Goal: Use online tool/utility: Utilize a website feature to perform a specific function

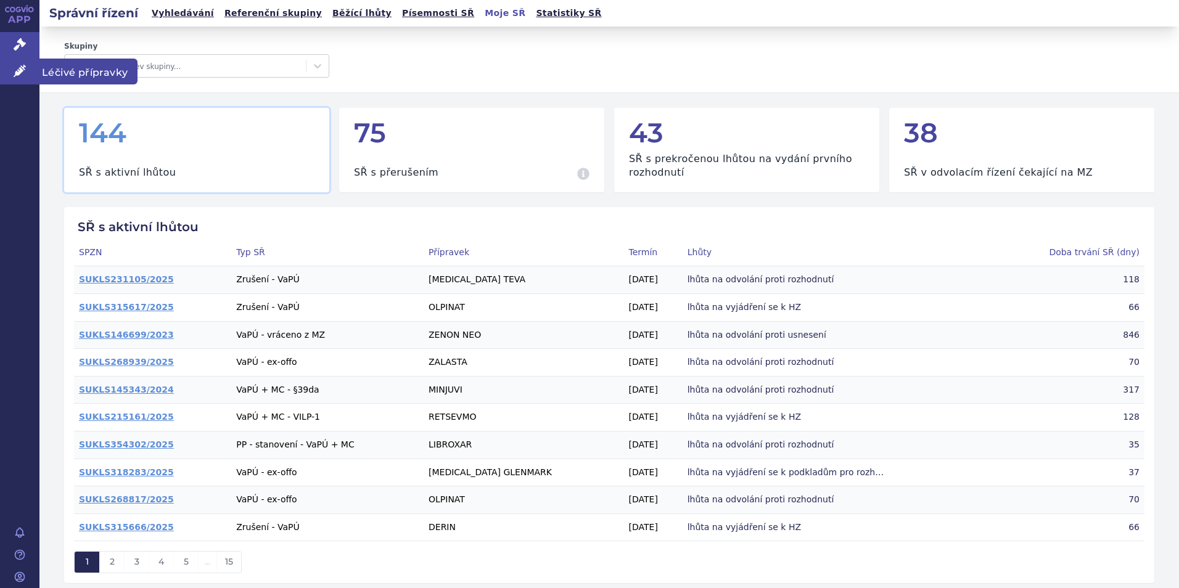
click at [83, 65] on span "Léčivé přípravky" at bounding box center [88, 72] width 98 height 26
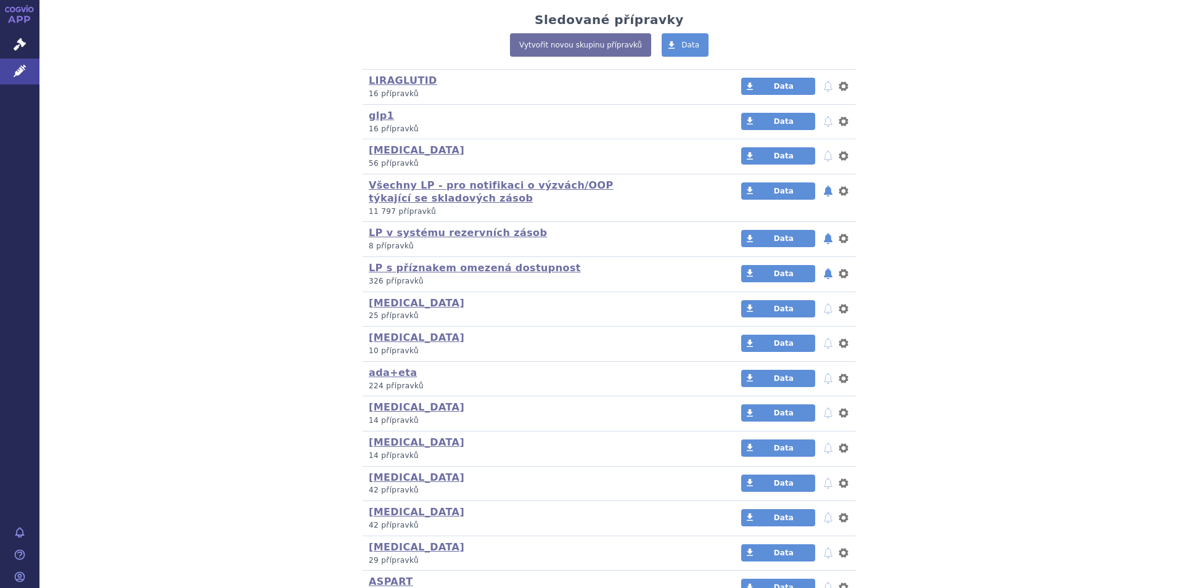
scroll to position [308, 0]
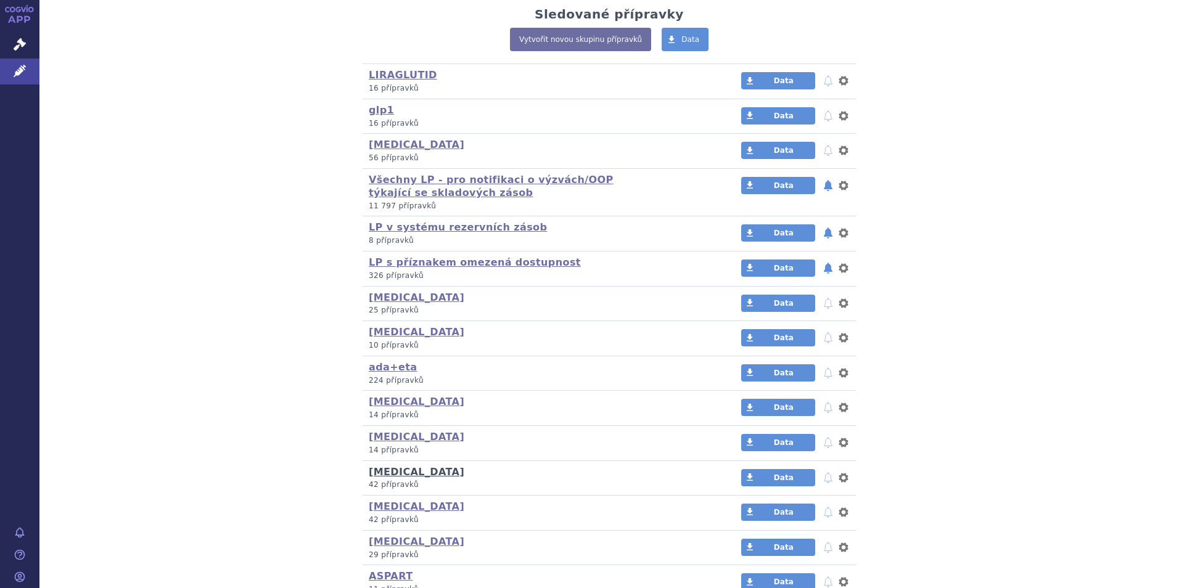
click at [369, 473] on link "[MEDICAL_DATA]" at bounding box center [417, 472] width 96 height 12
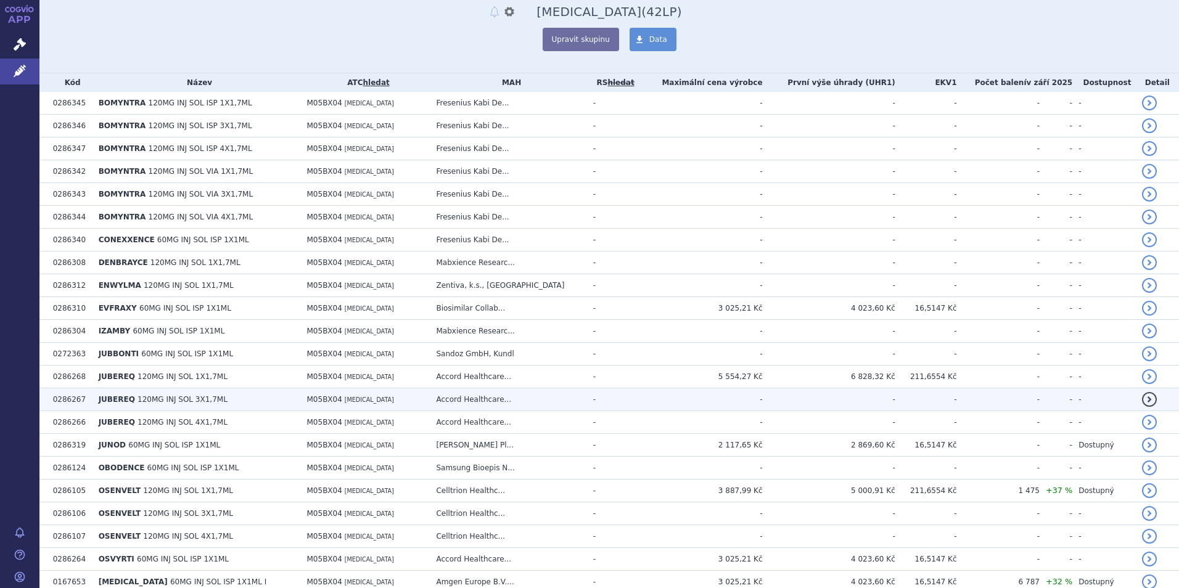
scroll to position [185, 0]
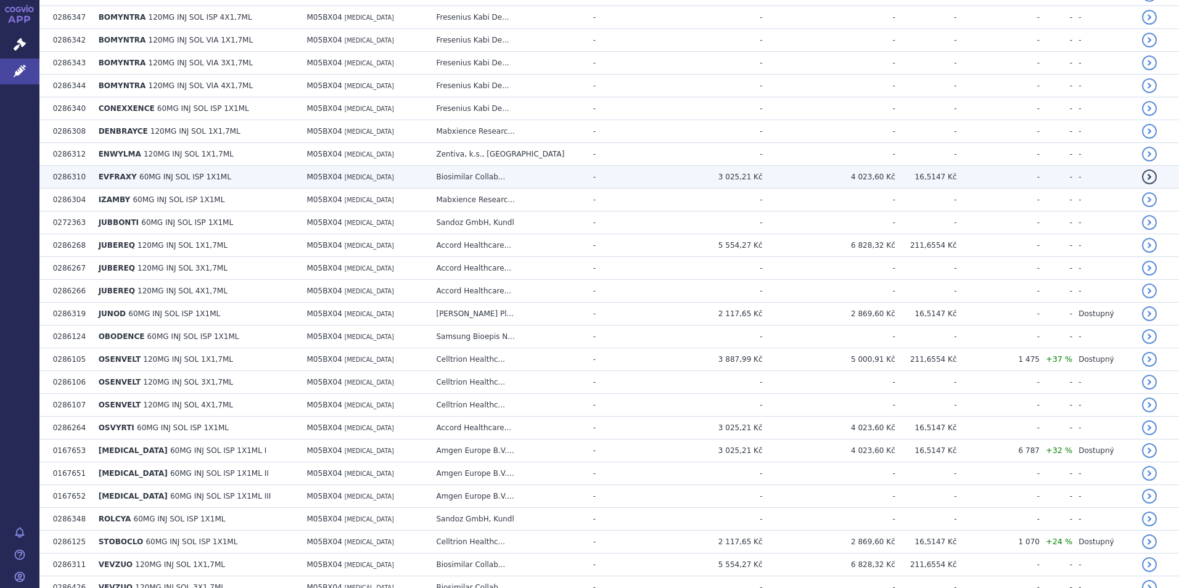
click at [160, 180] on span "60MG INJ SOL ISP 1X1ML" at bounding box center [185, 177] width 92 height 9
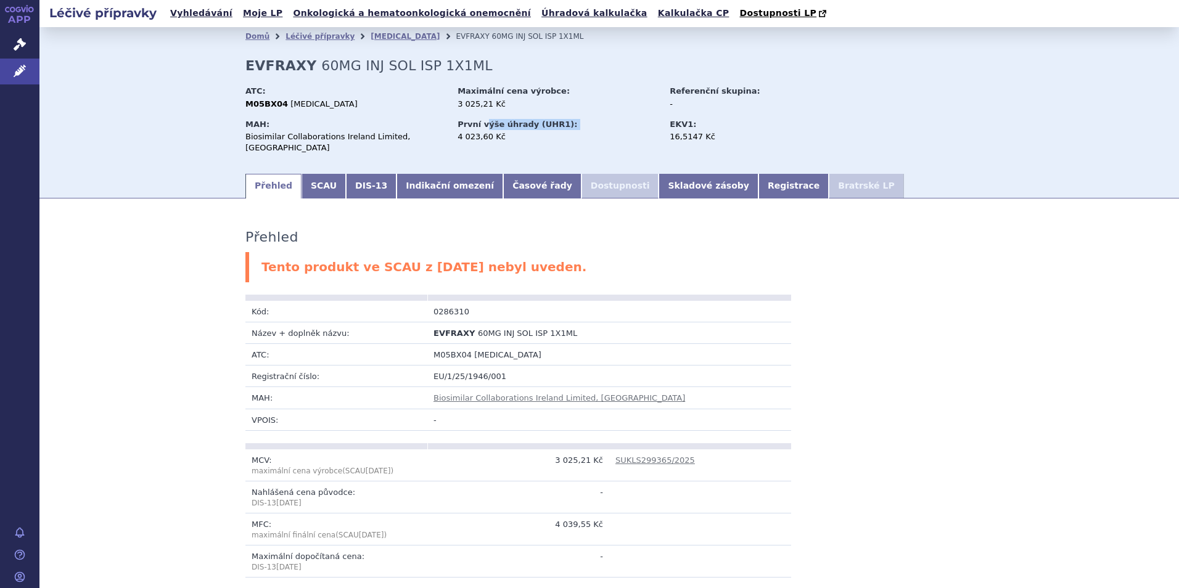
drag, startPoint x: 454, startPoint y: 137, endPoint x: 478, endPoint y: 129, distance: 25.9
click at [478, 129] on div "První výše úhrady (UHR1): 4 023,60 Kč" at bounding box center [562, 132] width 210 height 33
click at [654, 19] on link "Kalkulačka CP" at bounding box center [693, 13] width 79 height 17
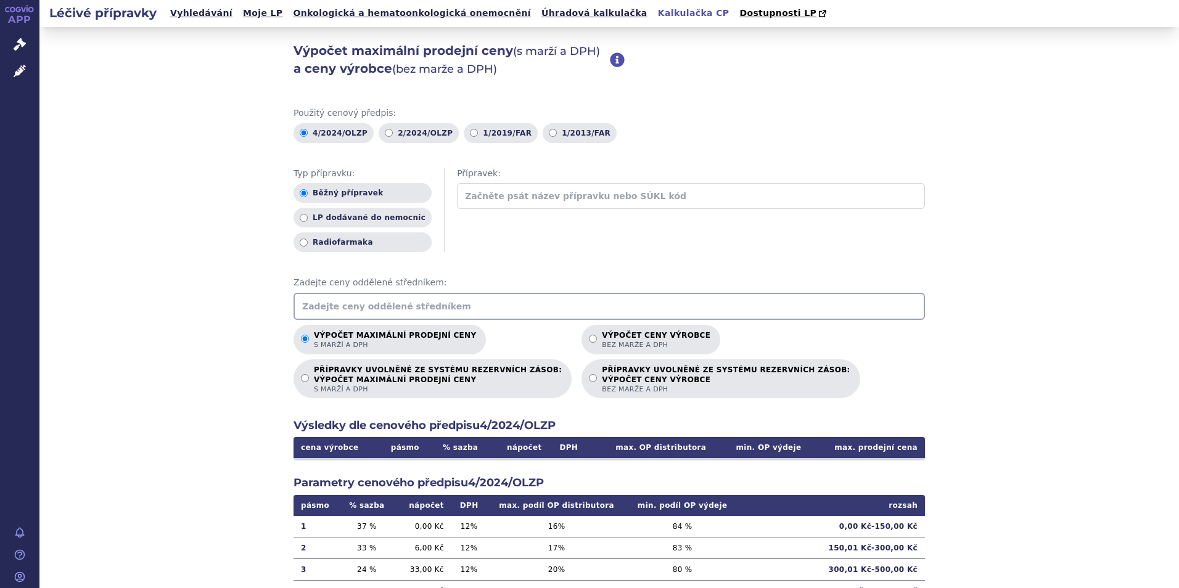
click at [327, 304] on input "text" at bounding box center [608, 306] width 631 height 27
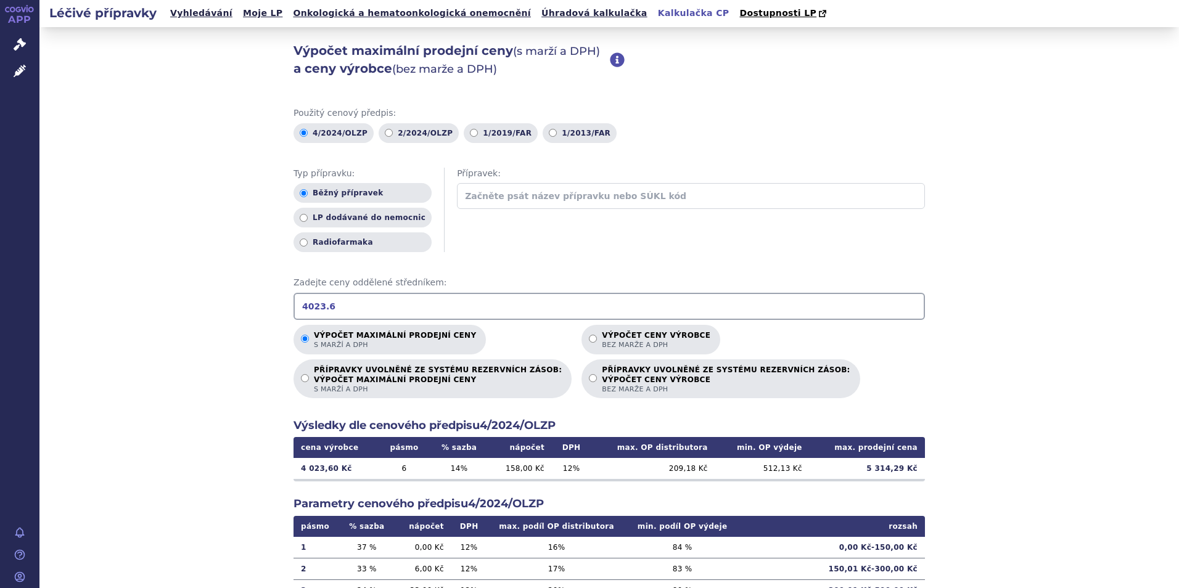
type input "4023.6"
click at [589, 338] on input "Výpočet ceny výrobce bez marže a DPH" at bounding box center [593, 339] width 8 height 8
radio input "true"
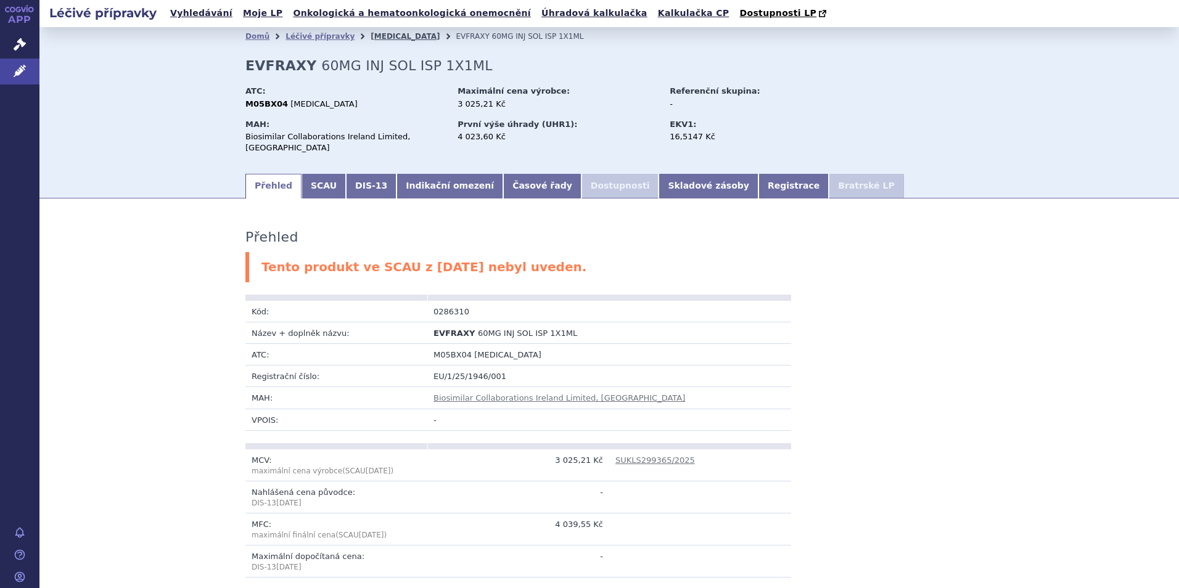
click at [382, 41] on link "DENOSUMAB" at bounding box center [405, 36] width 69 height 9
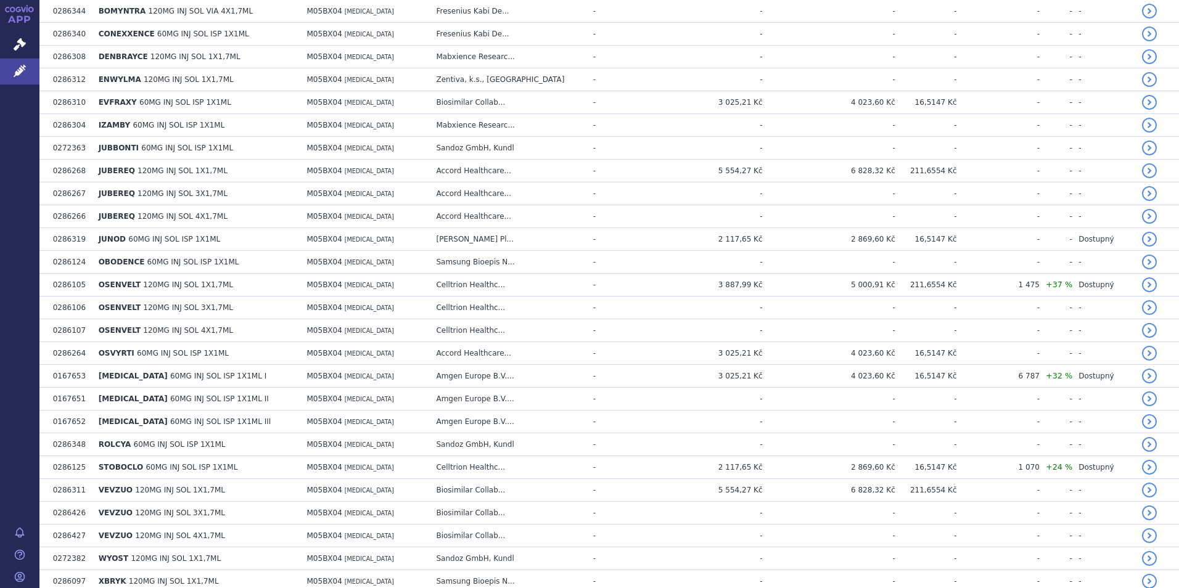
scroll to position [370, 0]
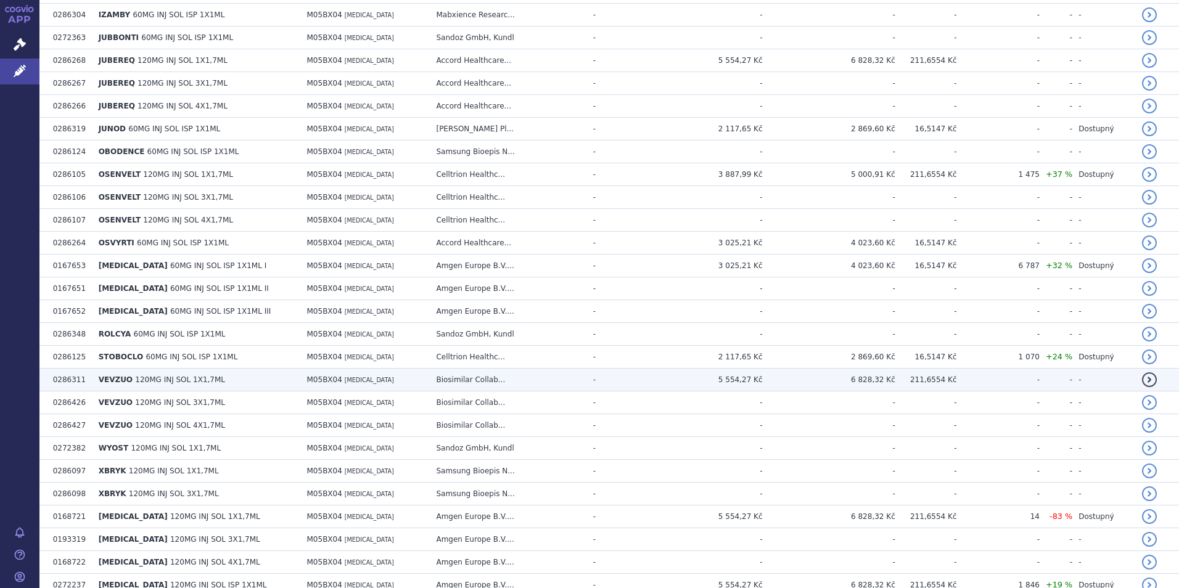
click at [138, 382] on span "120MG INJ SOL 1X1,7ML" at bounding box center [180, 379] width 90 height 9
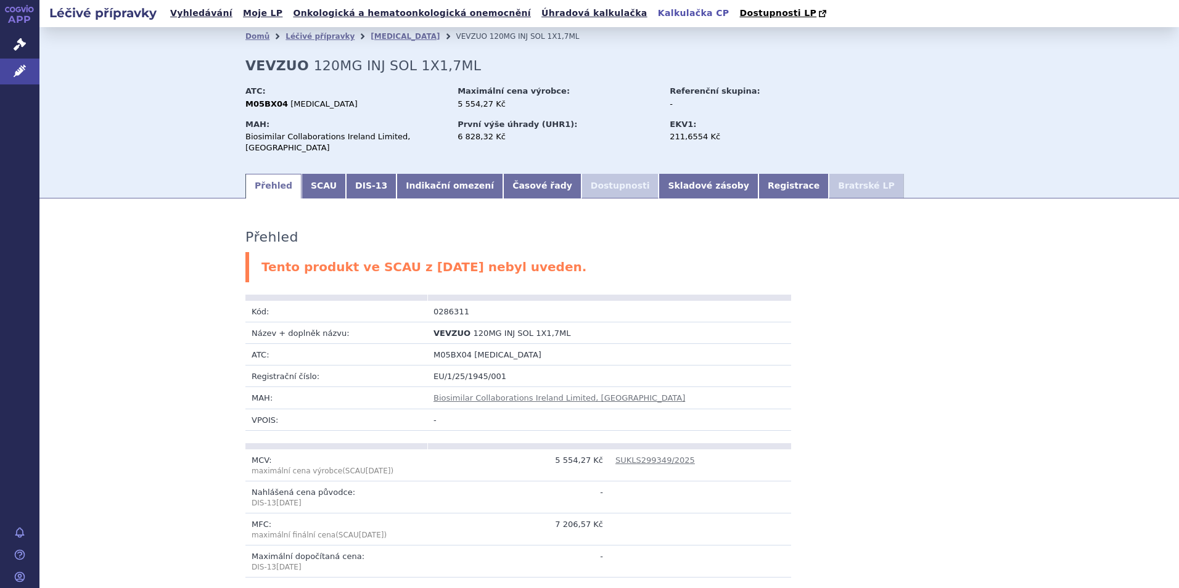
click at [654, 10] on link "Kalkulačka CP" at bounding box center [693, 13] width 79 height 17
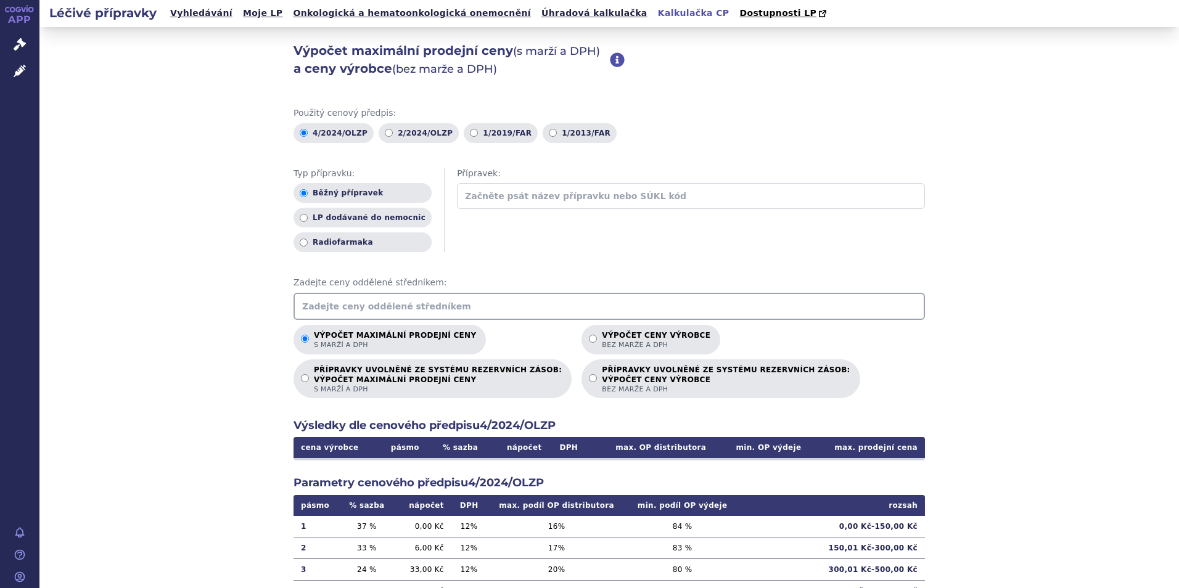
click at [423, 304] on input "text" at bounding box center [608, 306] width 631 height 27
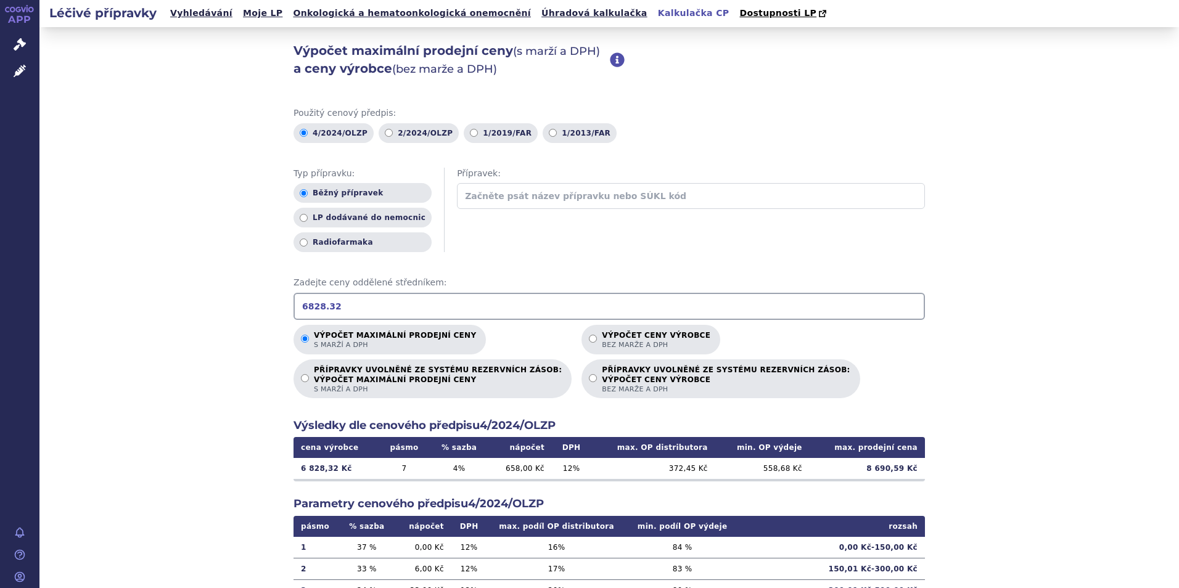
type input "6828.32"
click at [602, 340] on p "Výpočet ceny výrobce bez marže a DPH" at bounding box center [656, 340] width 109 height 18
click at [589, 340] on input "Výpočet ceny výrobce bez marže a DPH" at bounding box center [593, 339] width 8 height 8
radio input "true"
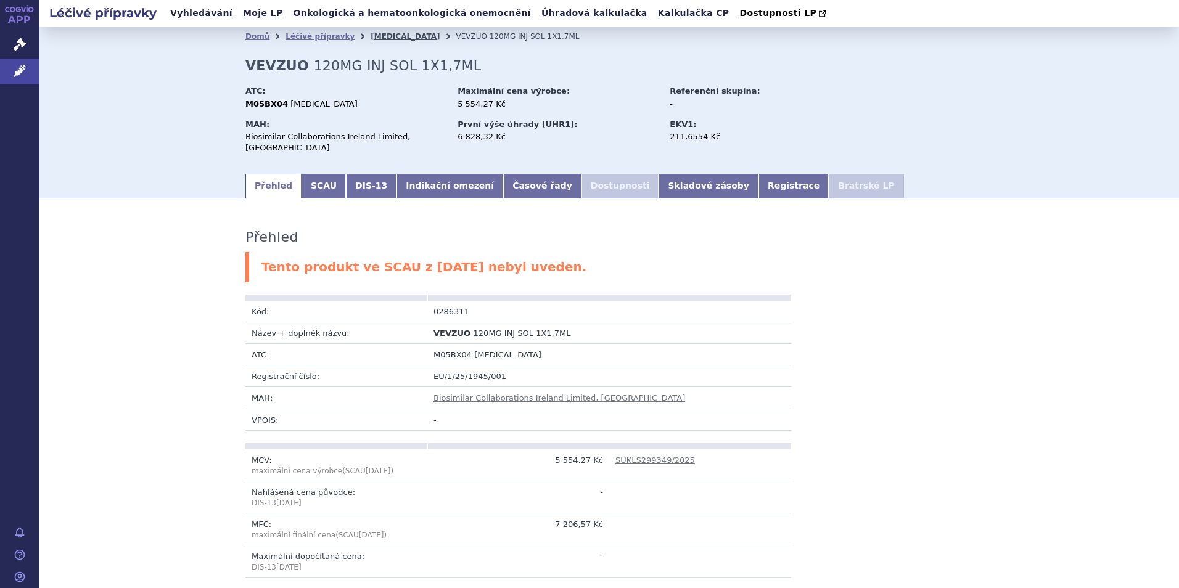
click at [371, 33] on link "[MEDICAL_DATA]" at bounding box center [405, 36] width 69 height 9
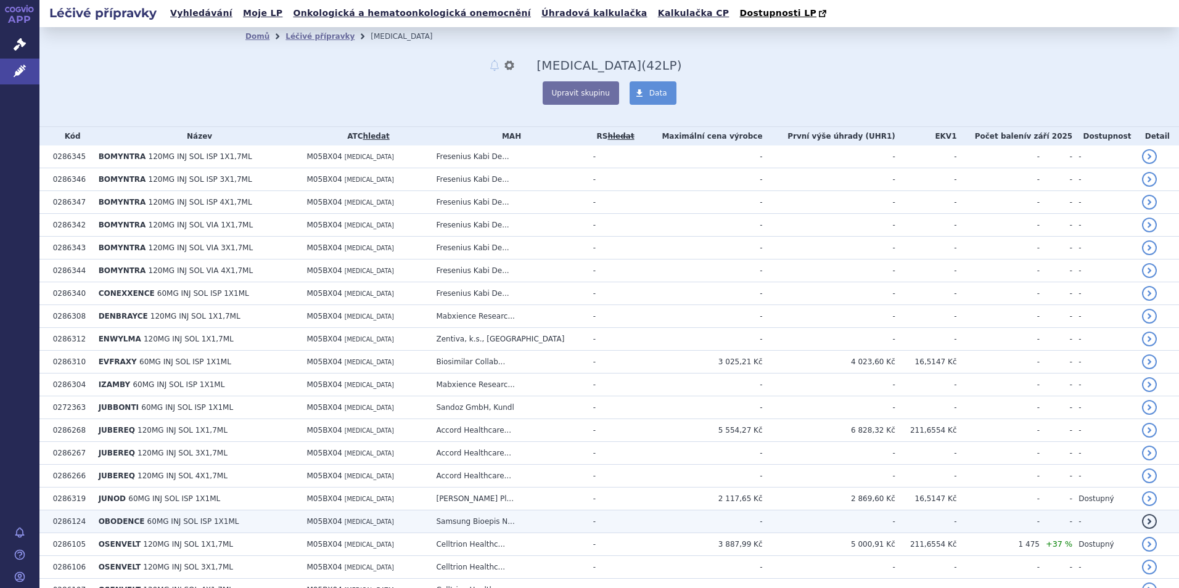
scroll to position [185, 0]
